Goal: Navigation & Orientation: Find specific page/section

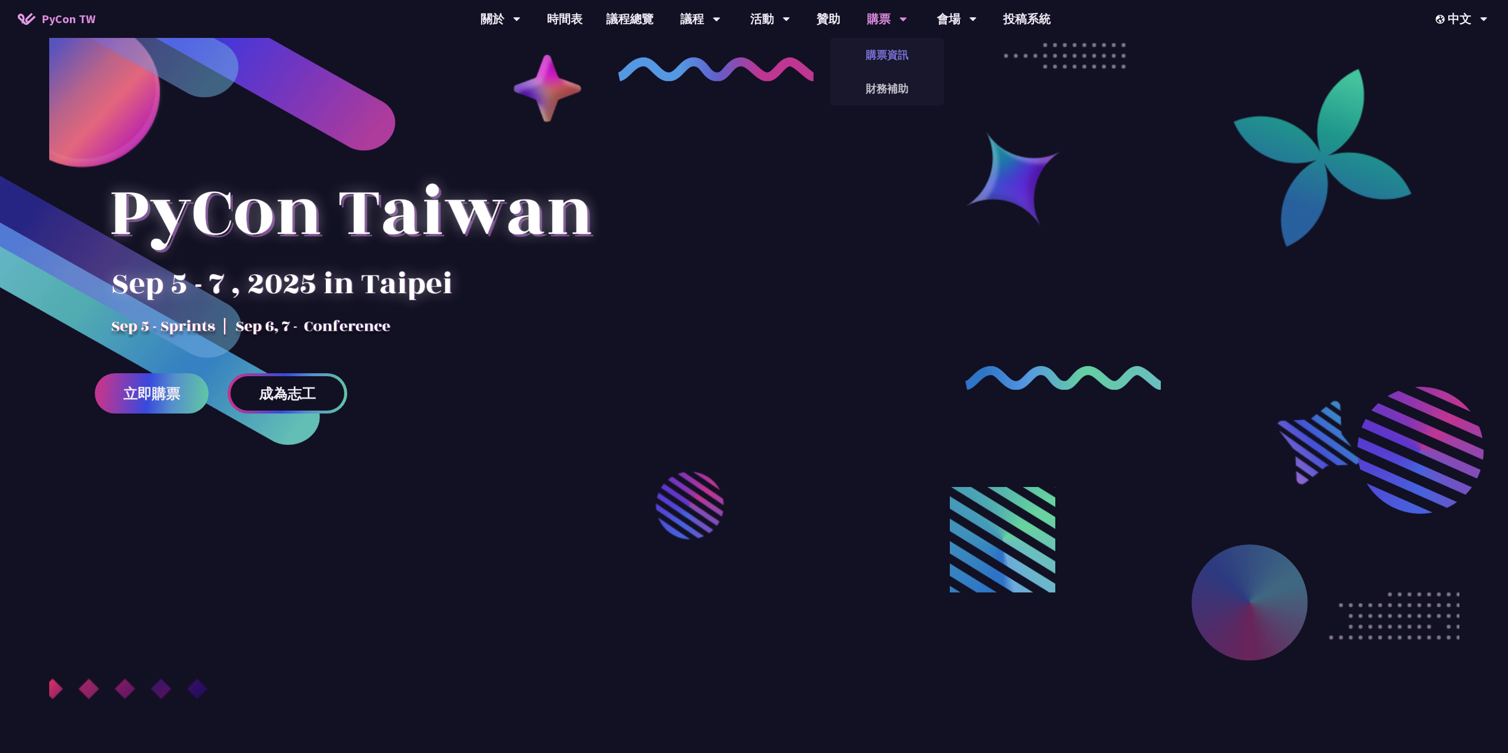
click at [879, 47] on link "購票資訊" at bounding box center [887, 55] width 114 height 28
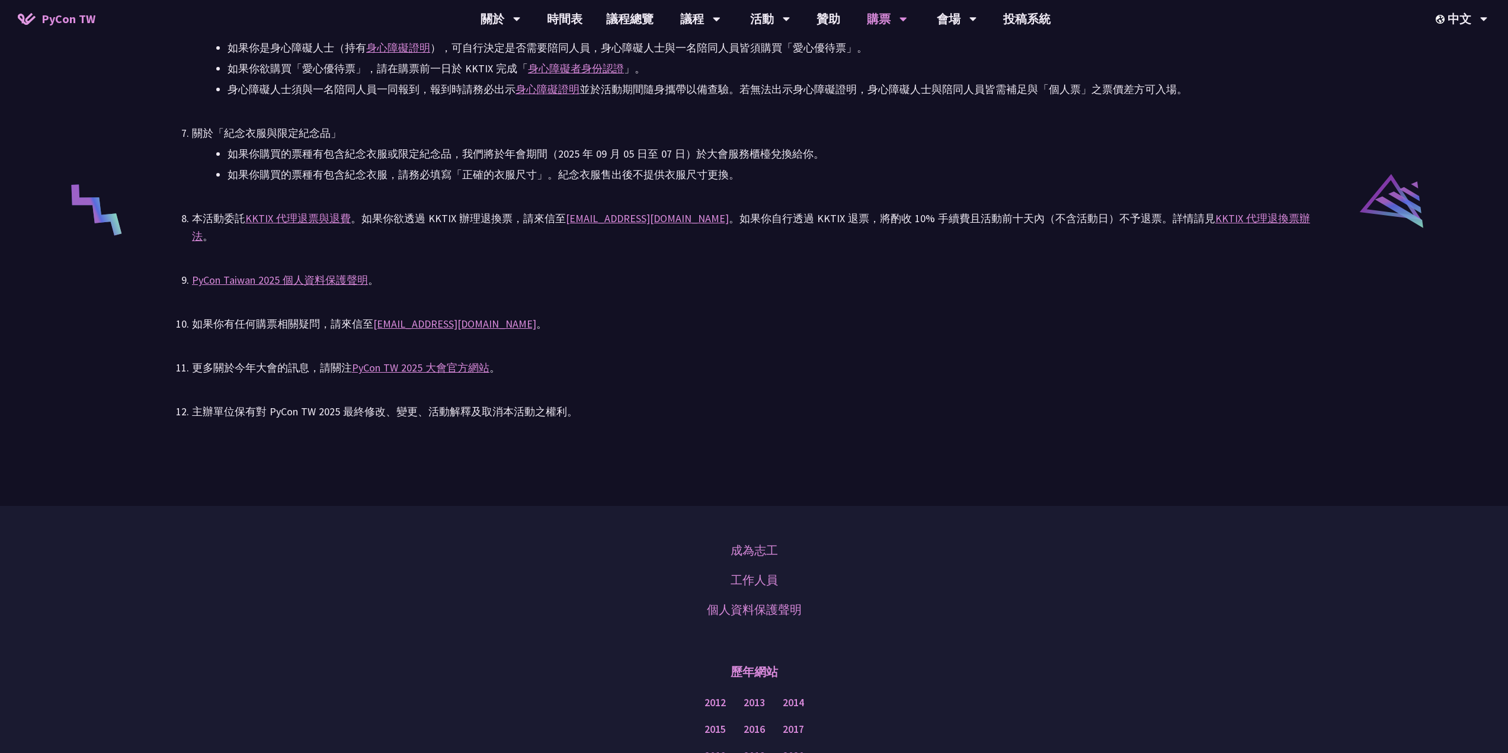
scroll to position [2664, 0]
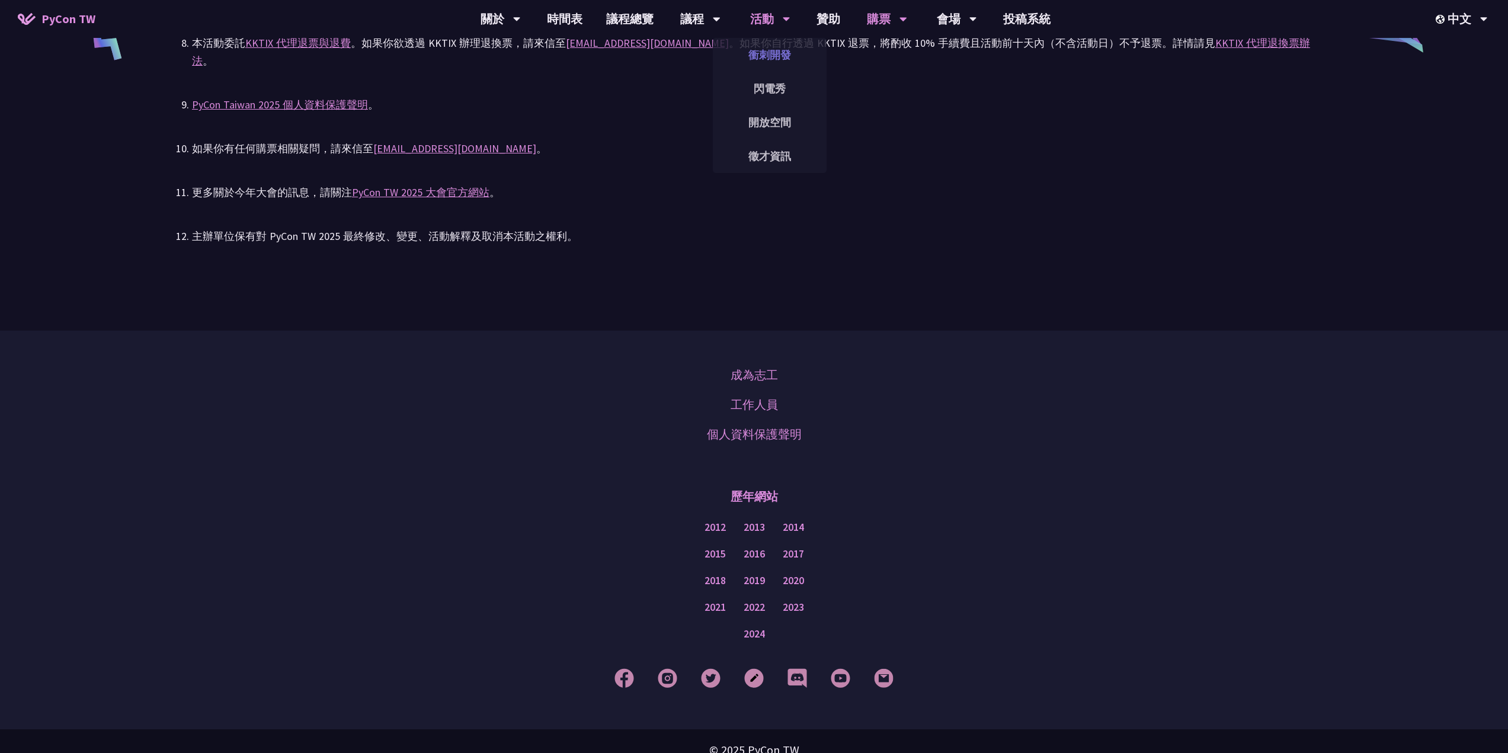
click at [776, 59] on link "衝刺開發" at bounding box center [770, 55] width 114 height 28
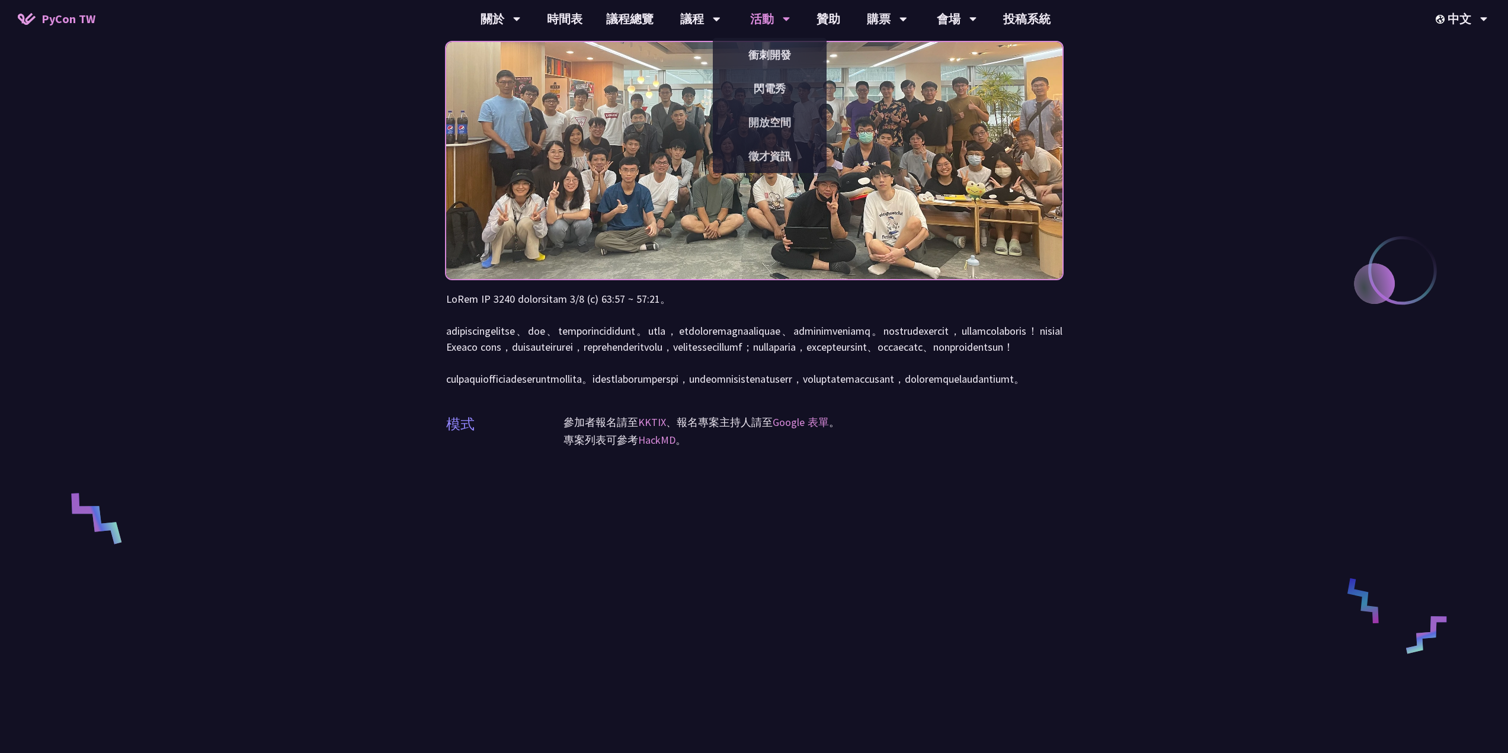
scroll to position [59, 0]
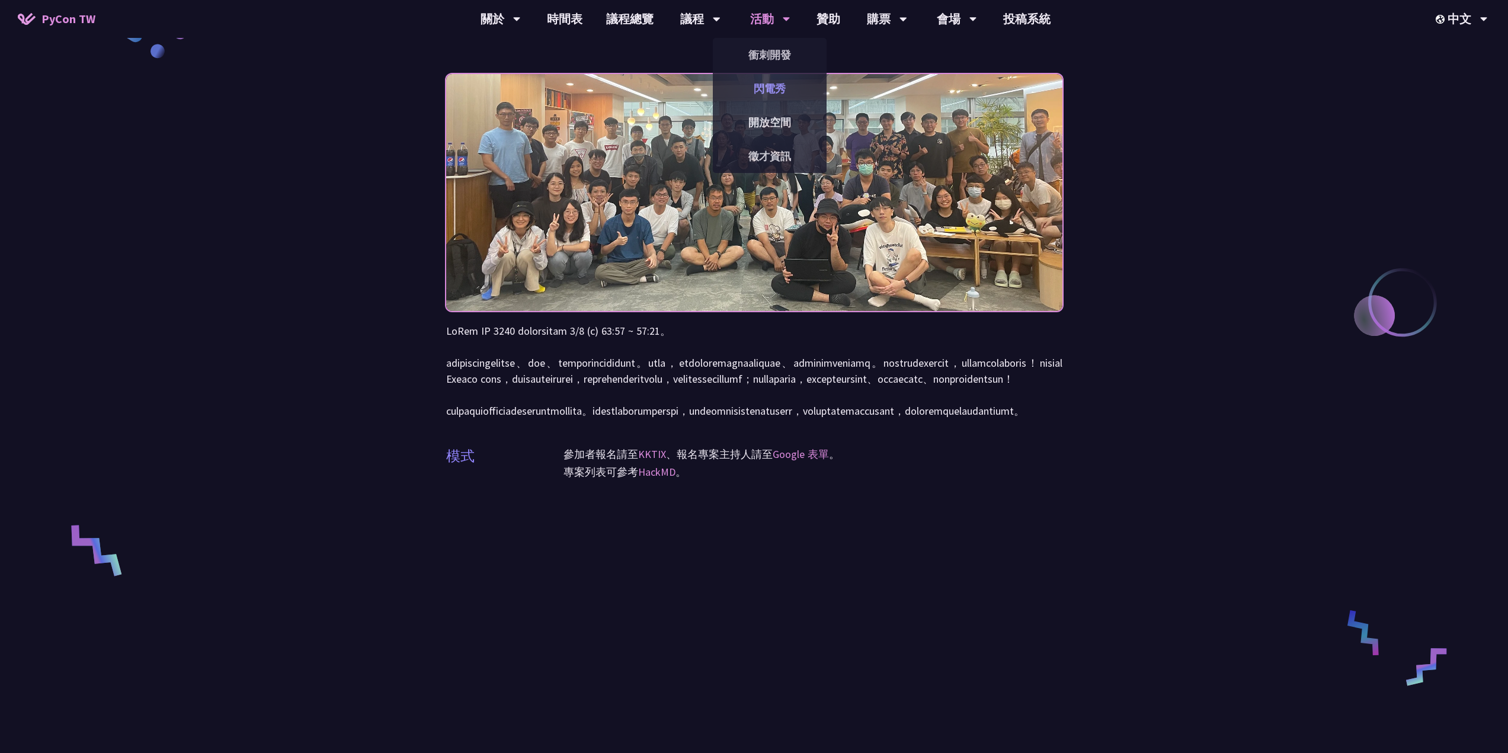
click at [790, 82] on link "閃電秀" at bounding box center [770, 89] width 114 height 28
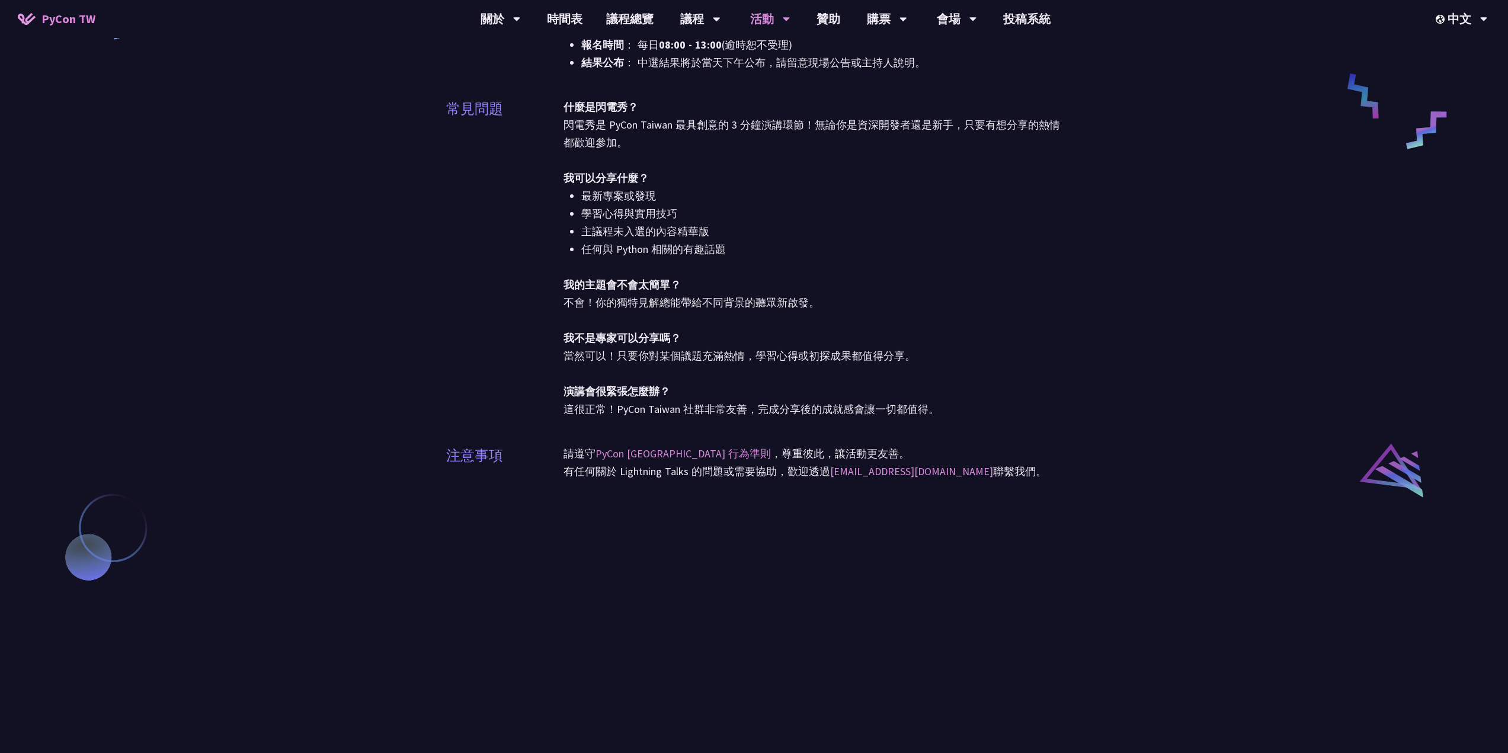
scroll to position [474, 0]
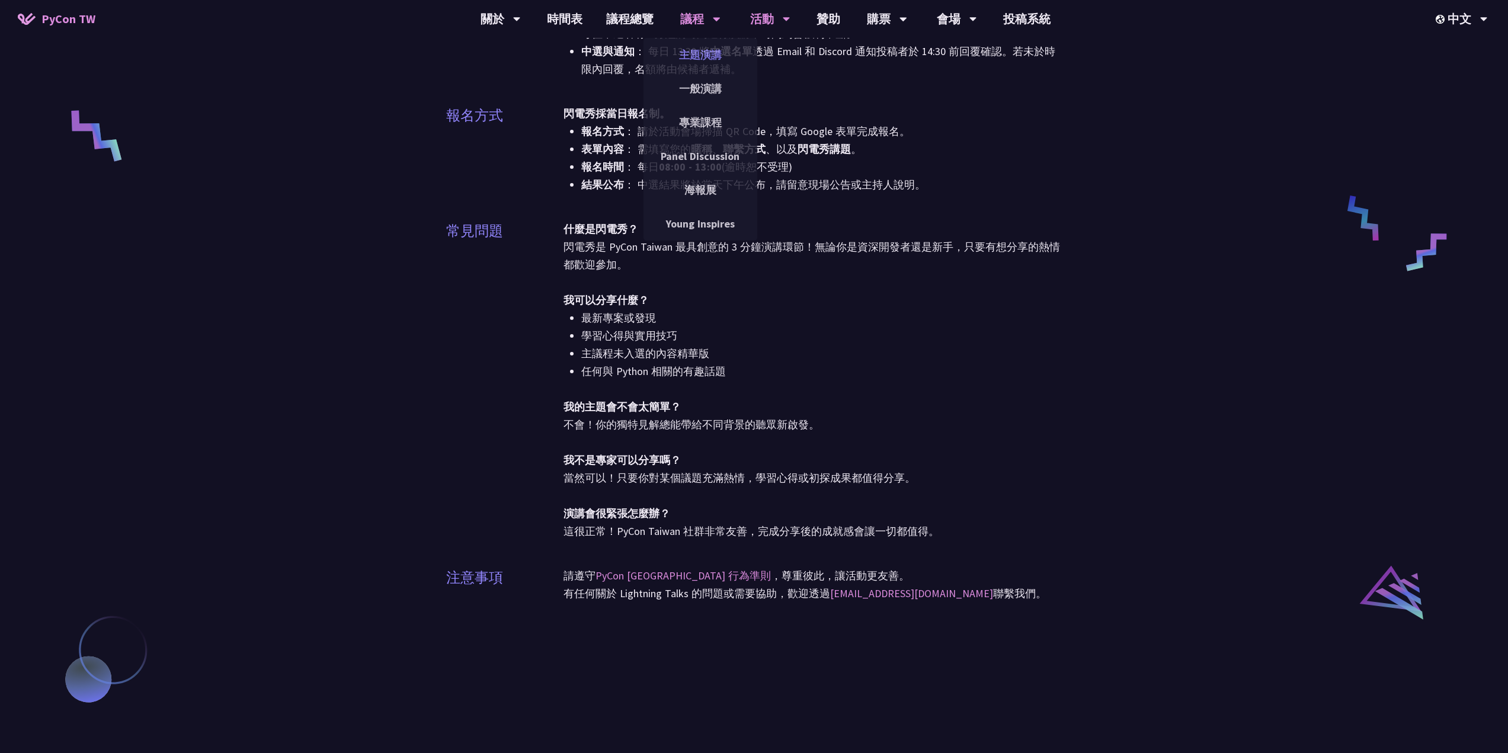
click at [709, 57] on link "主題演講" at bounding box center [701, 55] width 114 height 28
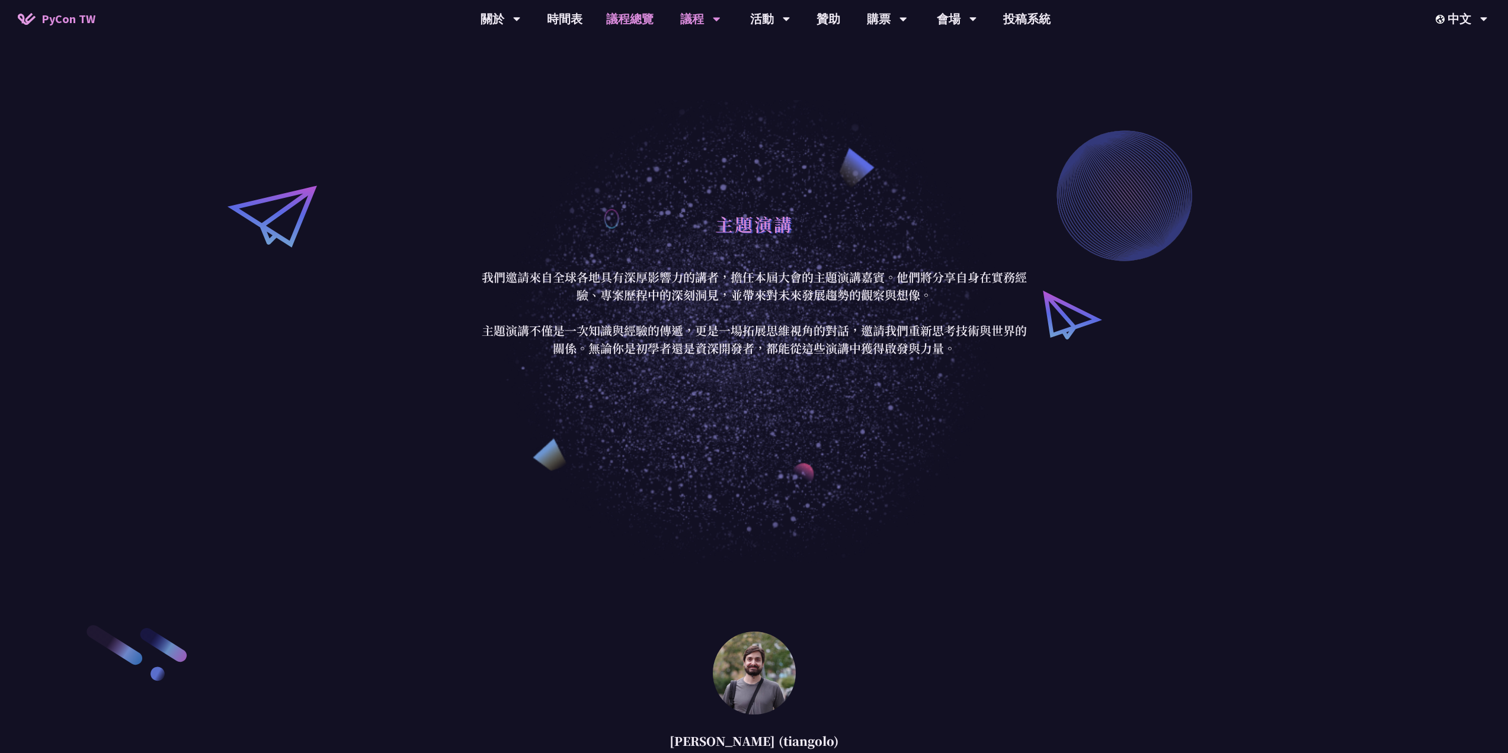
click at [628, 22] on link "議程總覽" at bounding box center [629, 19] width 71 height 38
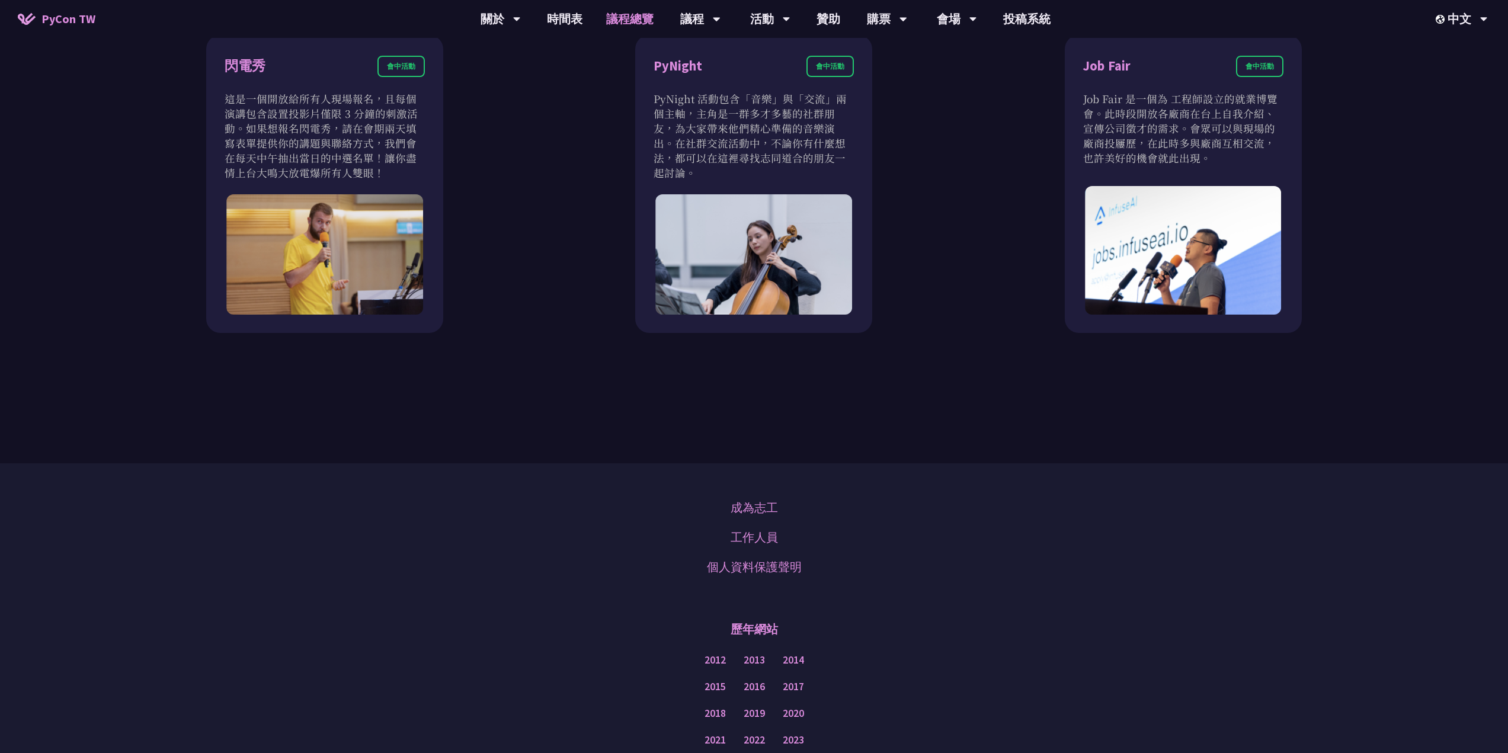
scroll to position [1442, 0]
